Goal: Go to known website: Go to known website

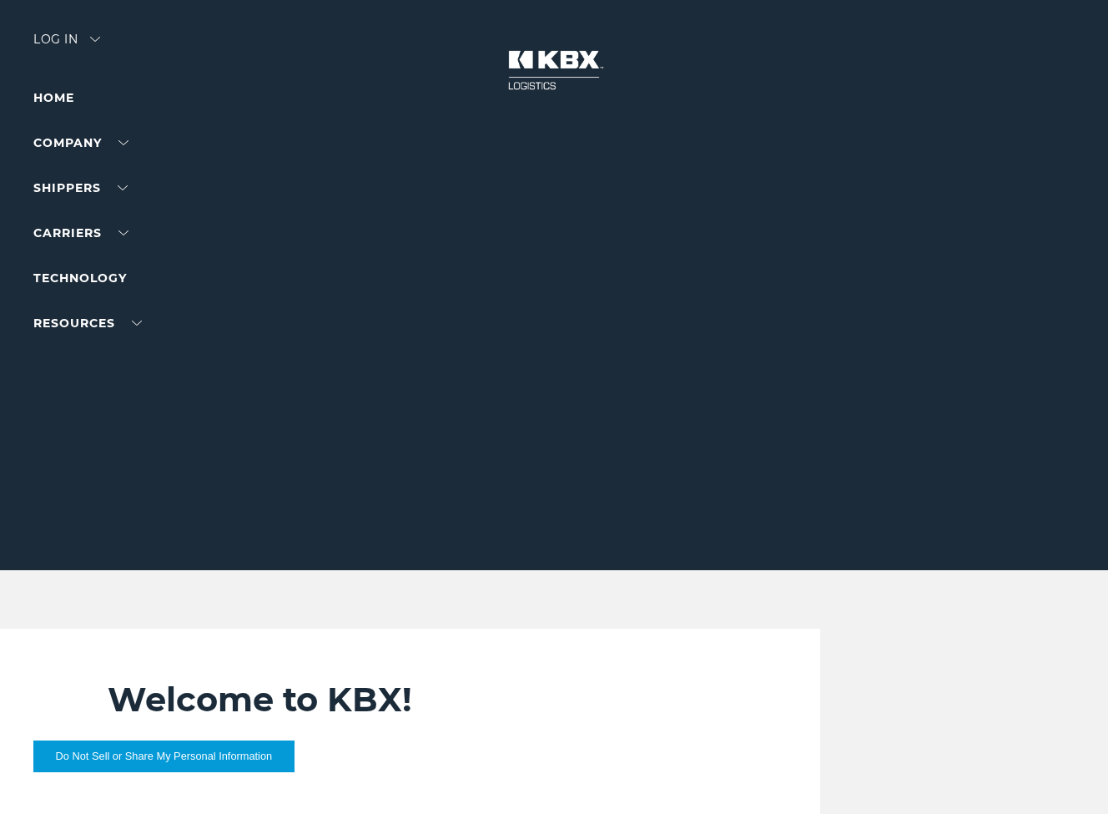
click at [67, 43] on div "Log in" at bounding box center [66, 45] width 67 height 24
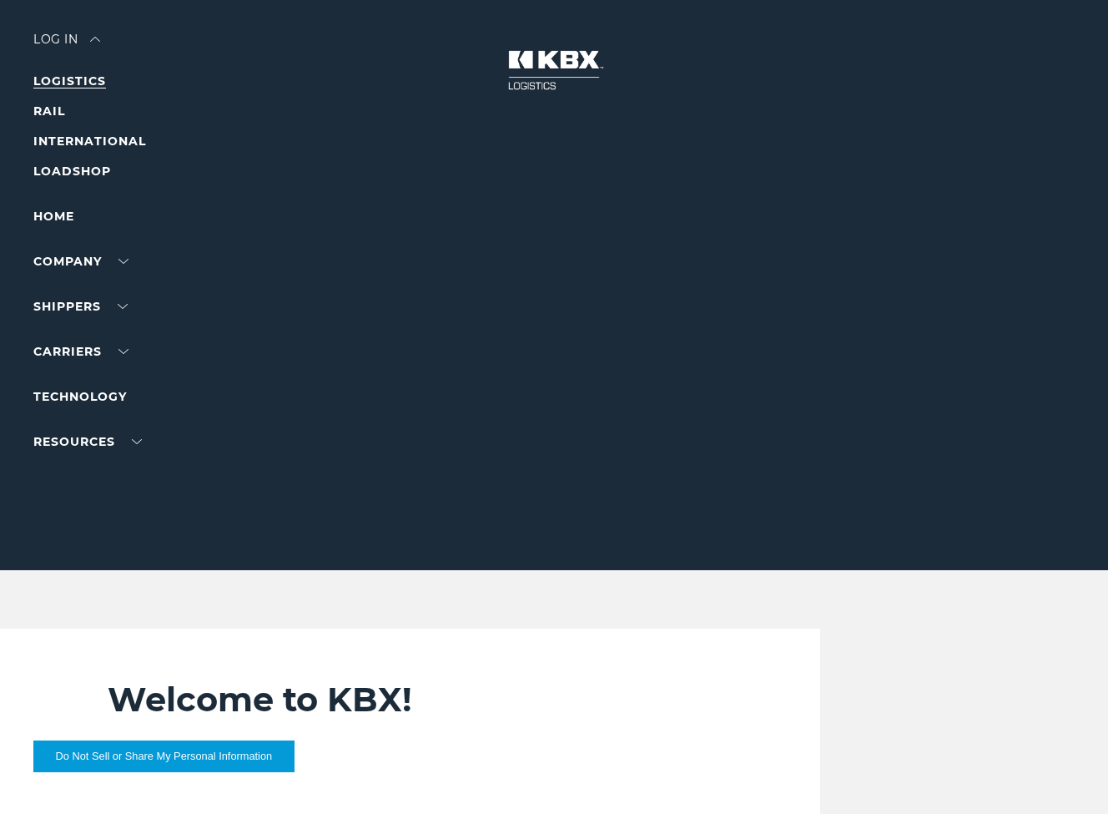
click at [54, 80] on link "LOGISTICS" at bounding box center [69, 80] width 73 height 15
click at [108, 83] on li "LOGISTICS" at bounding box center [105, 81] width 145 height 20
click at [93, 80] on link "LOGISTICS" at bounding box center [69, 80] width 73 height 15
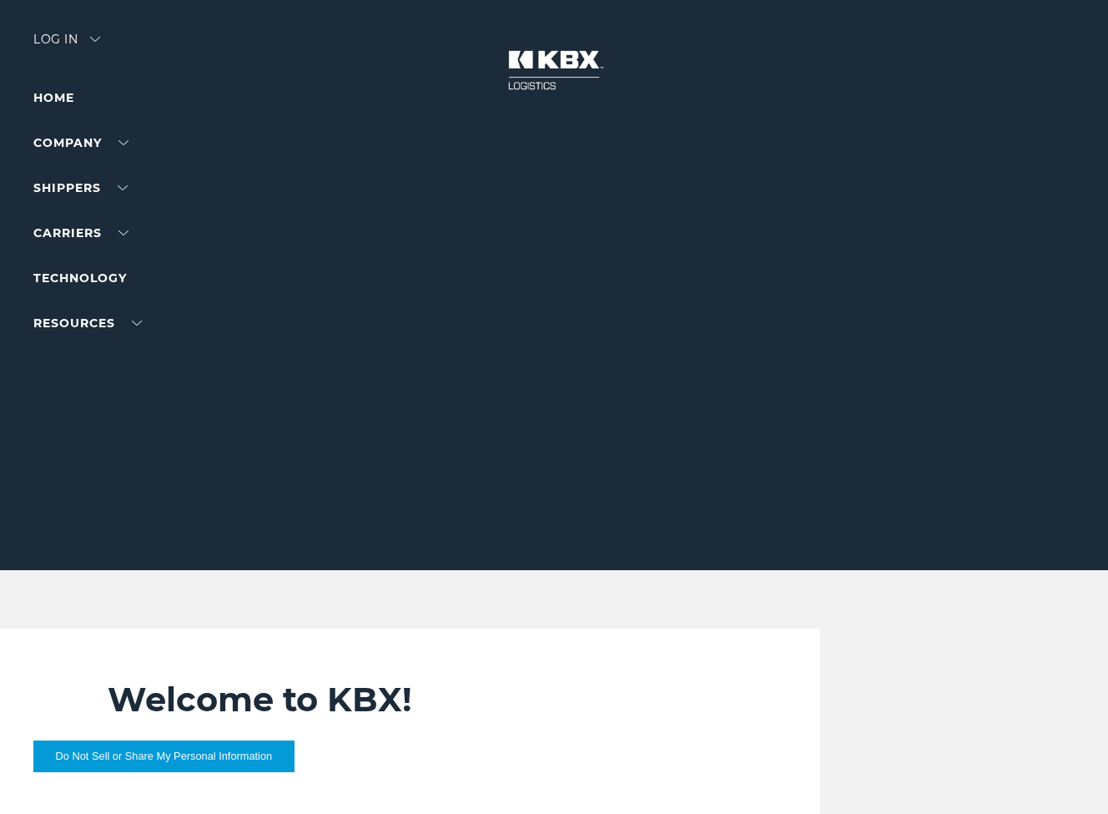
click at [94, 47] on div "Log in" at bounding box center [66, 45] width 67 height 24
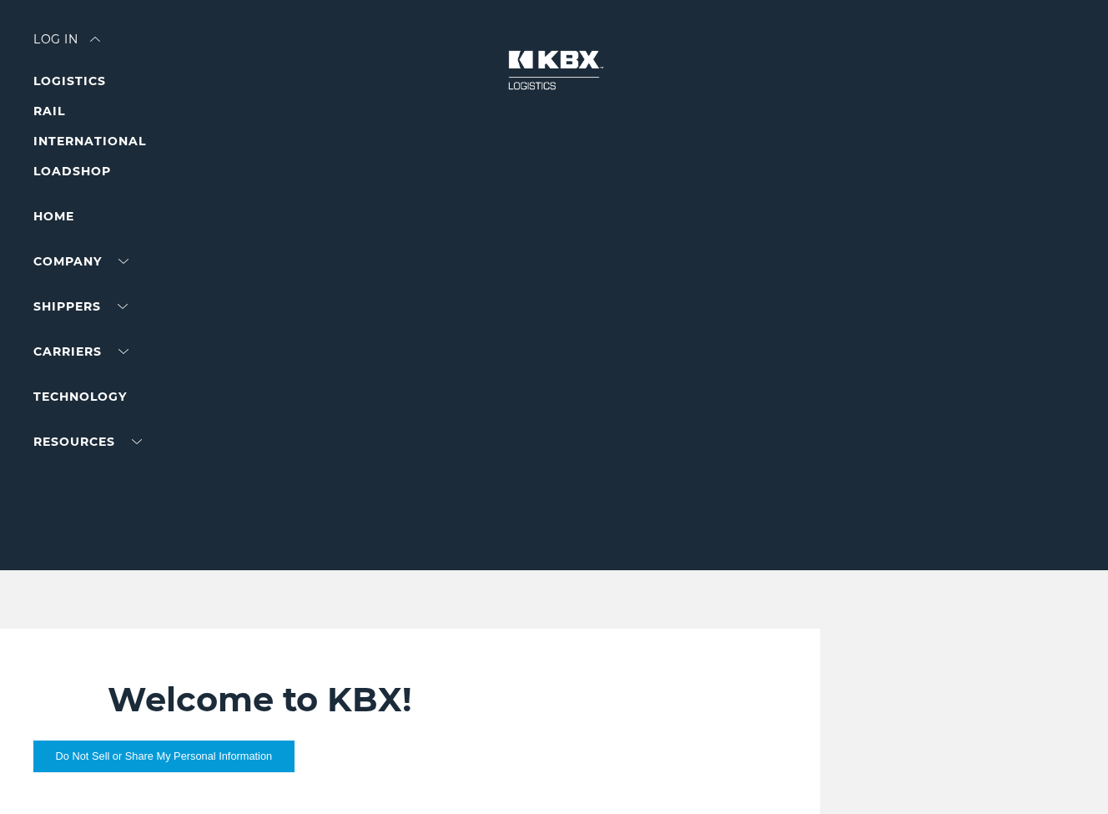
click at [87, 90] on li "LOGISTICS" at bounding box center [105, 81] width 145 height 20
click at [96, 81] on link "LOGISTICS" at bounding box center [69, 80] width 73 height 15
